Goal: Find specific page/section: Find specific page/section

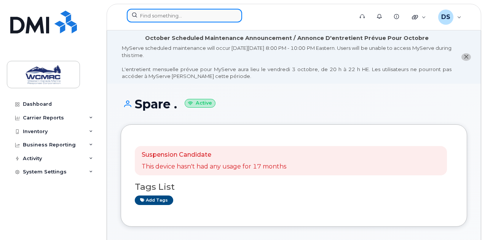
click at [167, 18] on input at bounding box center [184, 16] width 115 height 14
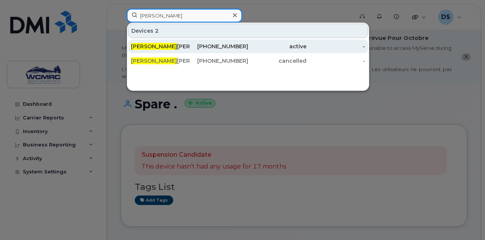
type input "jesse"
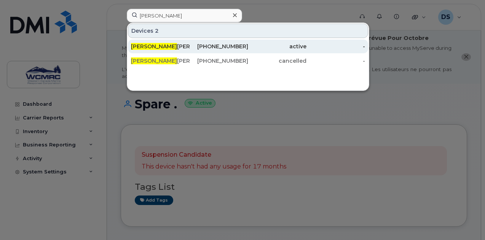
click at [156, 48] on div "Jesse Poulin" at bounding box center [160, 47] width 59 height 8
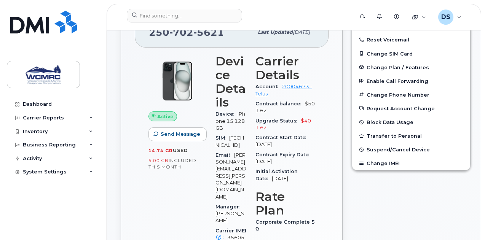
scroll to position [294, 0]
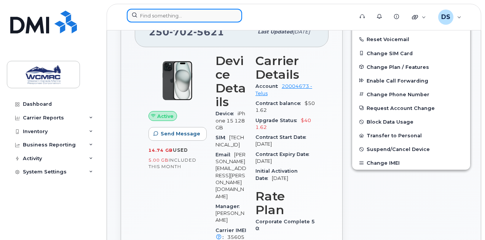
click at [178, 13] on input at bounding box center [184, 16] width 115 height 14
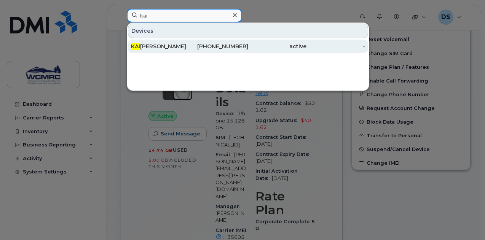
type input "kai"
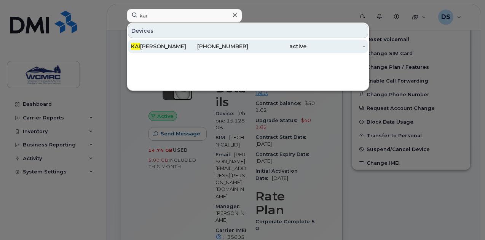
click at [177, 46] on div "KAI KRISTIANSEN" at bounding box center [160, 47] width 59 height 8
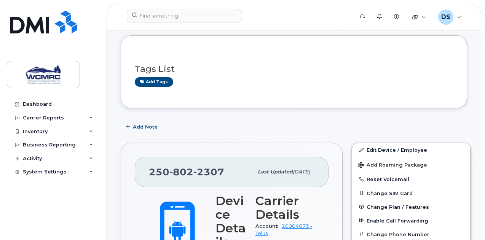
scroll to position [90, 0]
